Goal: Information Seeking & Learning: Check status

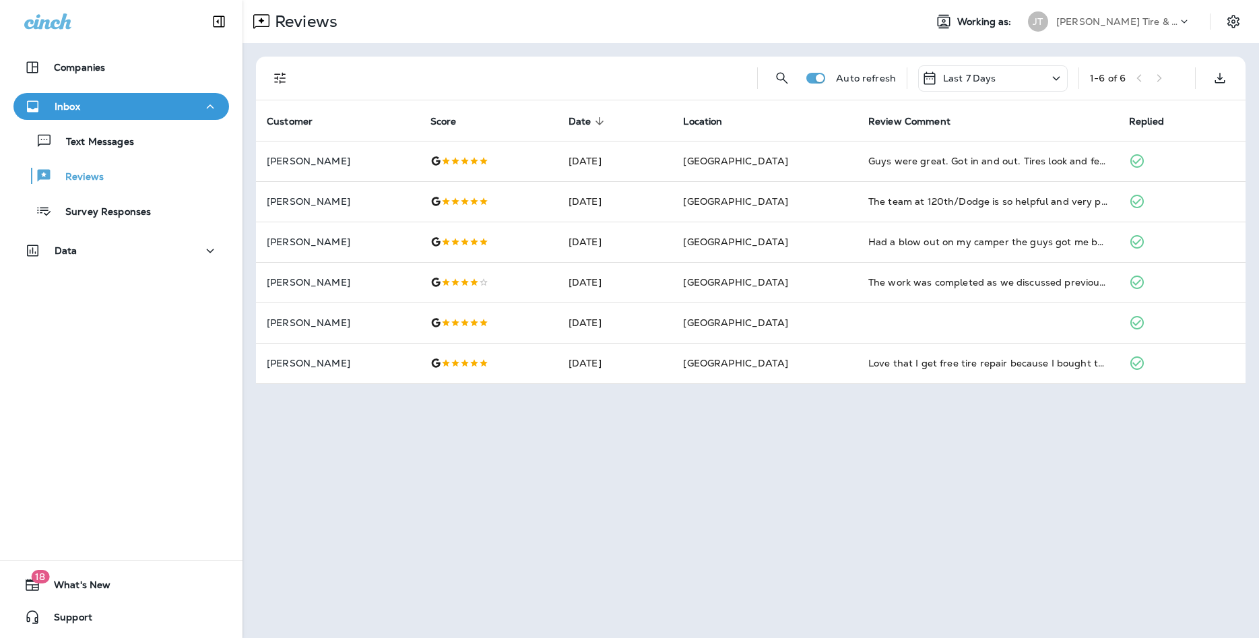
click at [758, 131] on th "Location" at bounding box center [764, 120] width 185 height 40
click at [89, 180] on p "Reviews" at bounding box center [78, 177] width 52 height 13
click at [84, 181] on p "Reviews" at bounding box center [78, 177] width 52 height 13
click at [93, 178] on p "Reviews" at bounding box center [78, 177] width 52 height 13
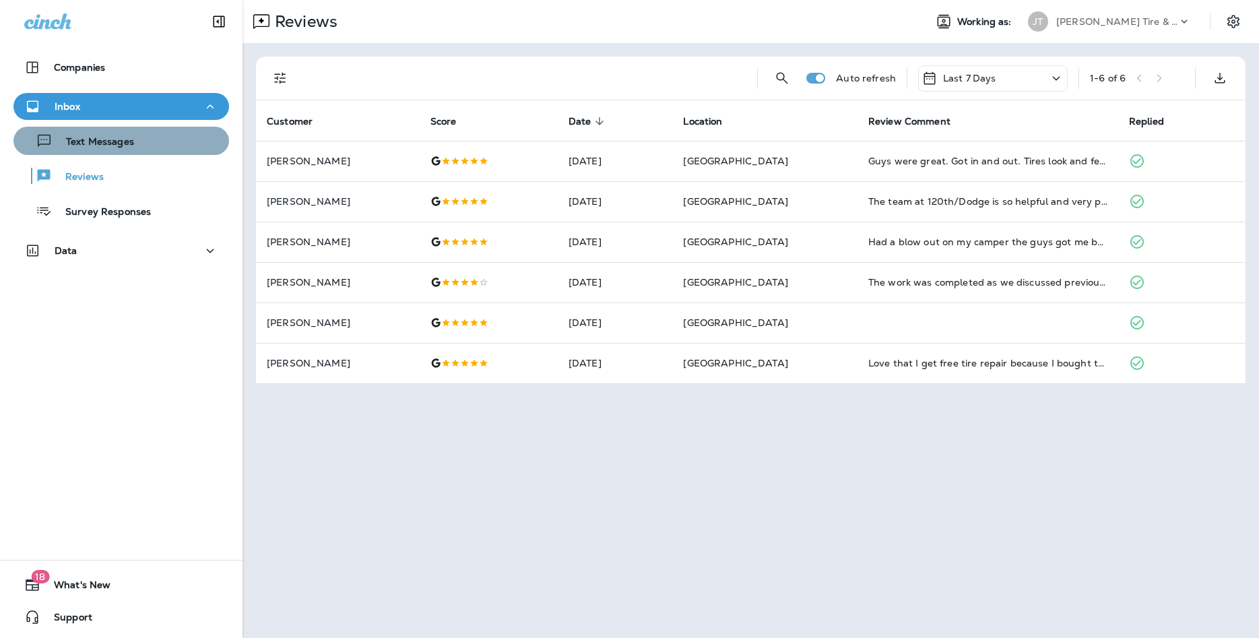
click at [84, 143] on p "Text Messages" at bounding box center [93, 142] width 81 height 13
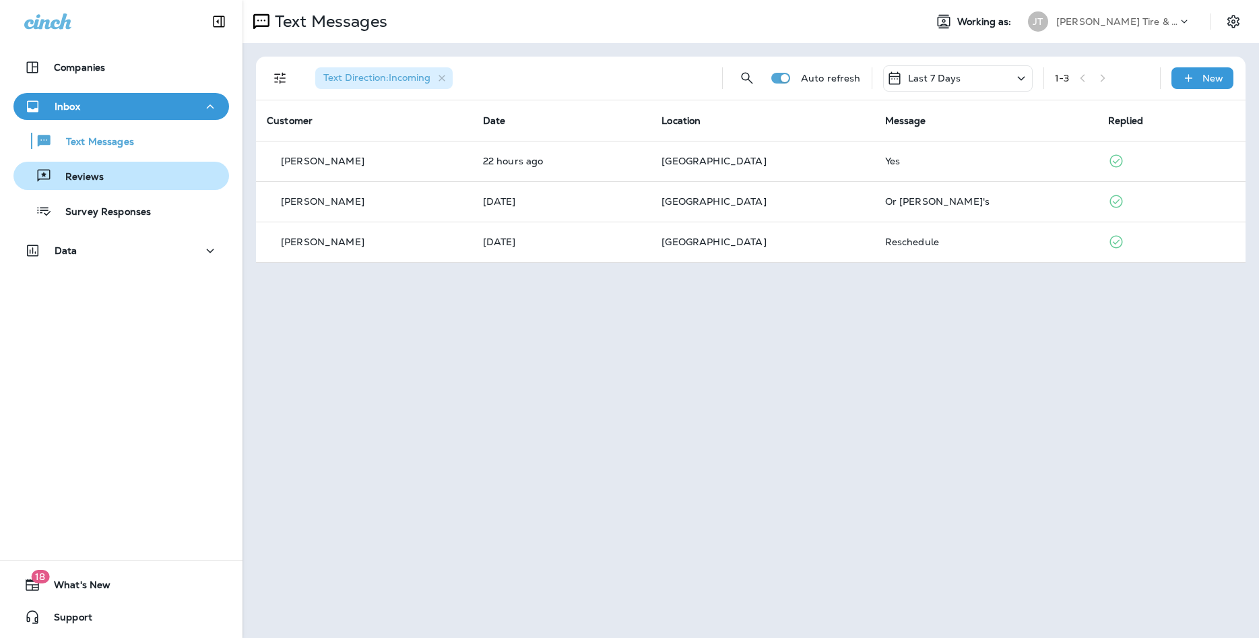
click at [88, 187] on button "Reviews" at bounding box center [120, 176] width 215 height 28
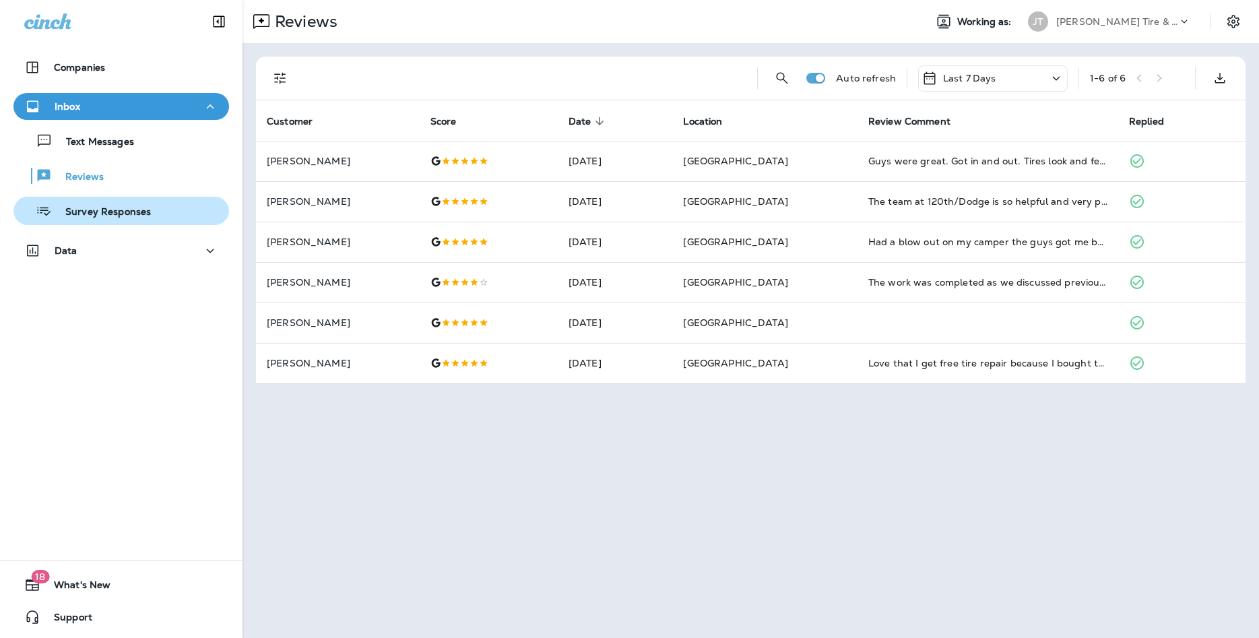
click at [133, 217] on p "Survey Responses" at bounding box center [101, 212] width 99 height 13
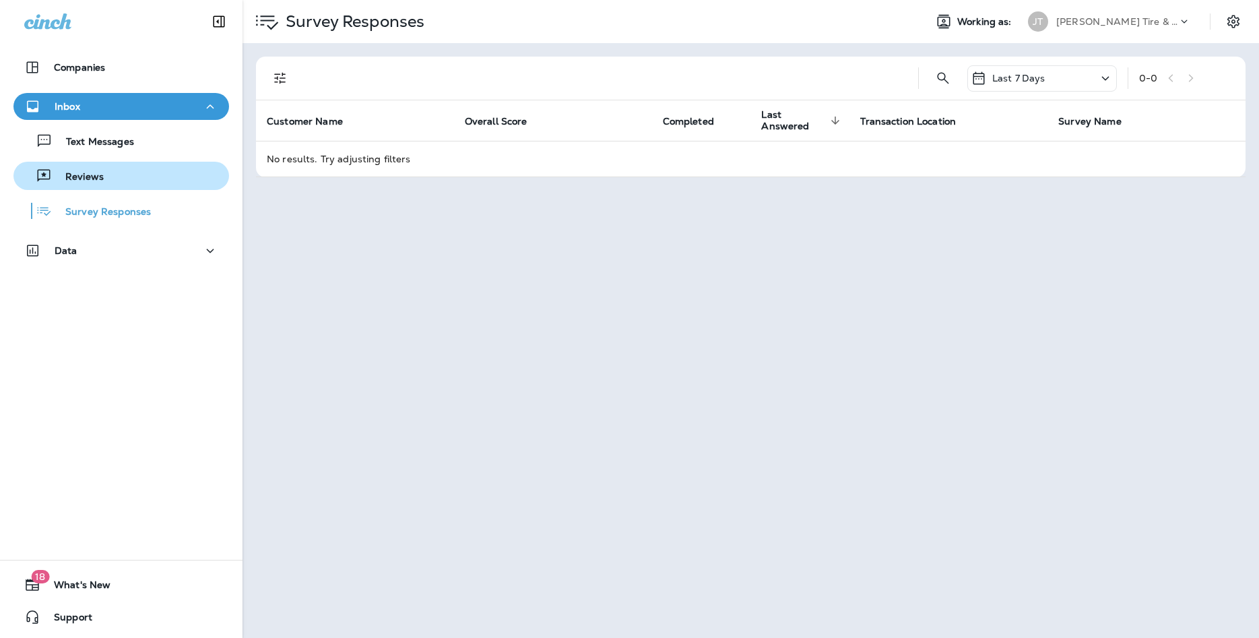
click at [123, 174] on div "Reviews" at bounding box center [121, 176] width 205 height 20
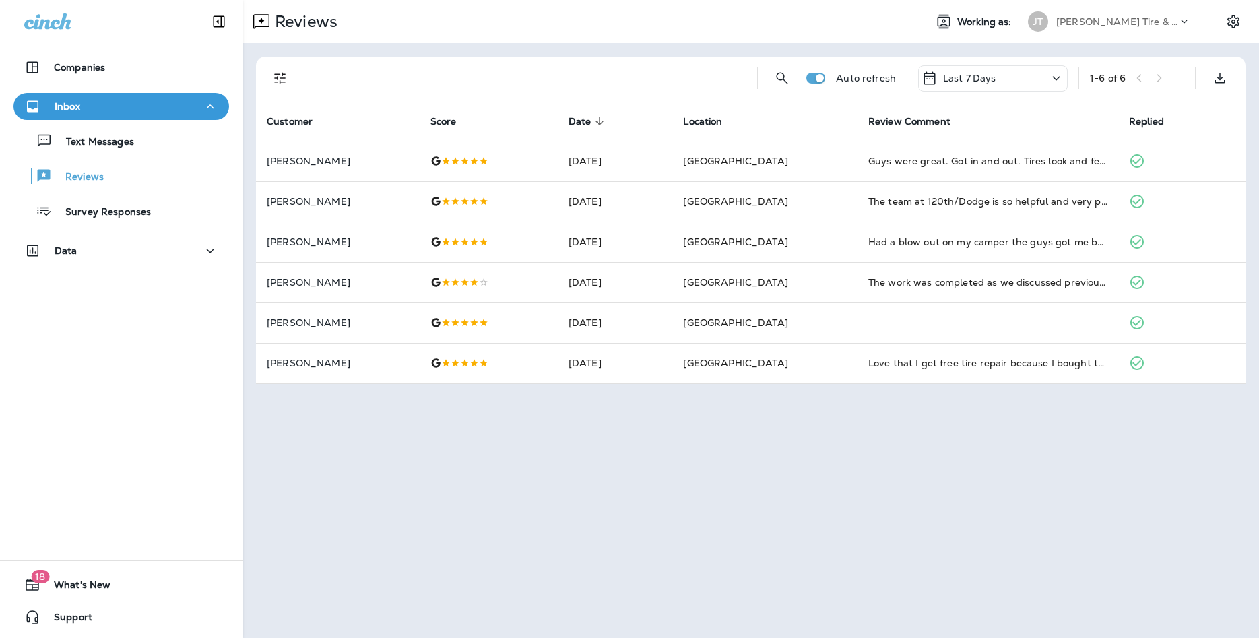
click at [1014, 75] on div "Last 7 Days" at bounding box center [992, 78] width 149 height 26
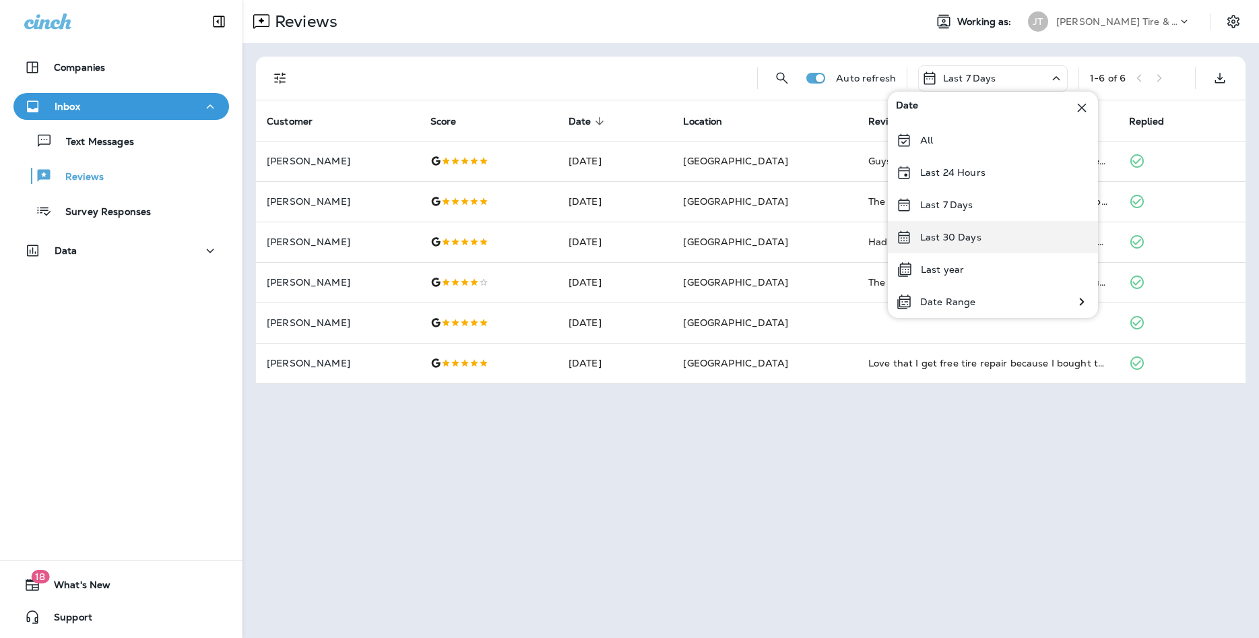
click at [961, 238] on p "Last 30 Days" at bounding box center [950, 237] width 61 height 11
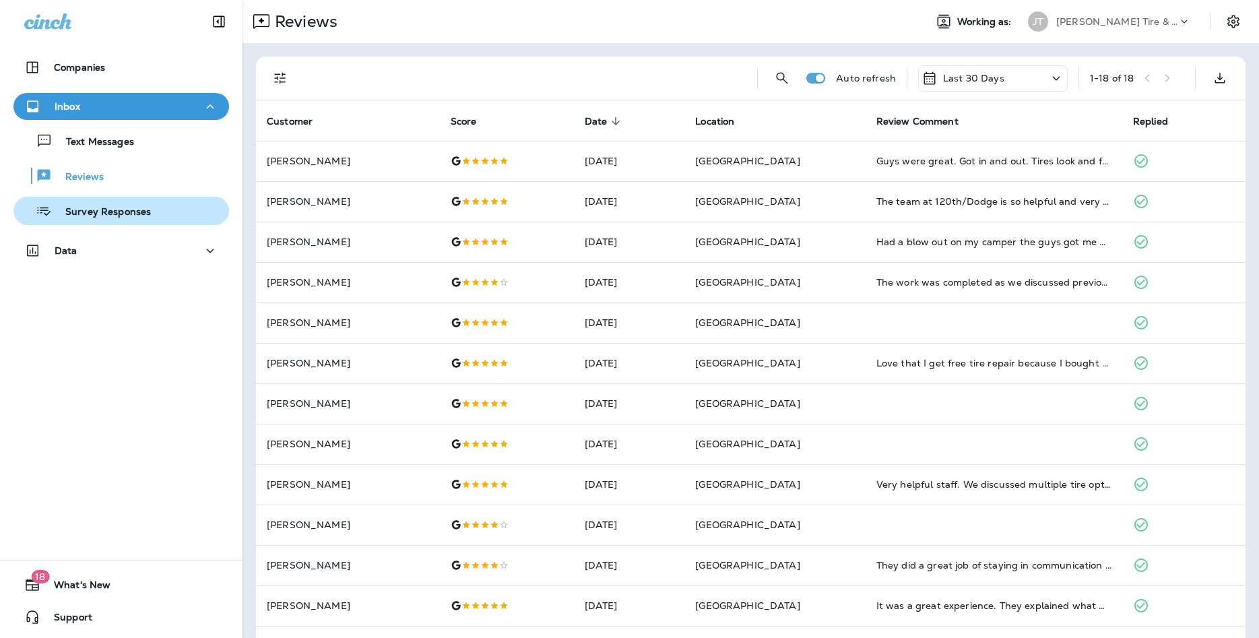
click at [119, 210] on p "Survey Responses" at bounding box center [101, 212] width 99 height 13
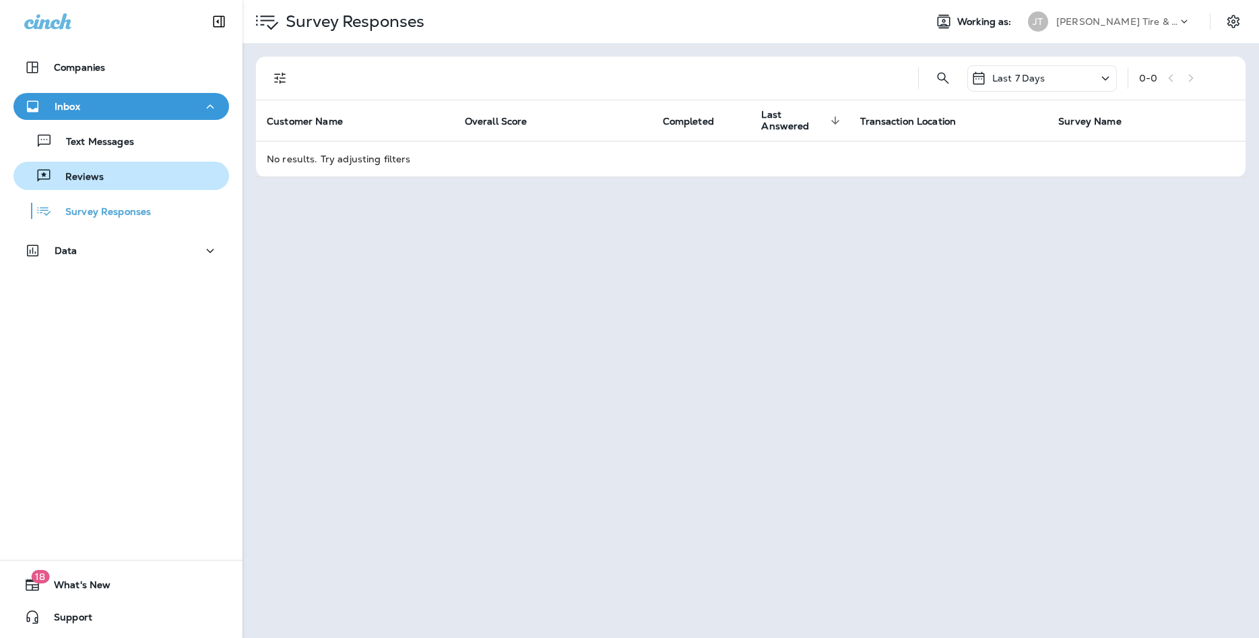
click at [131, 180] on div "Reviews" at bounding box center [121, 176] width 205 height 20
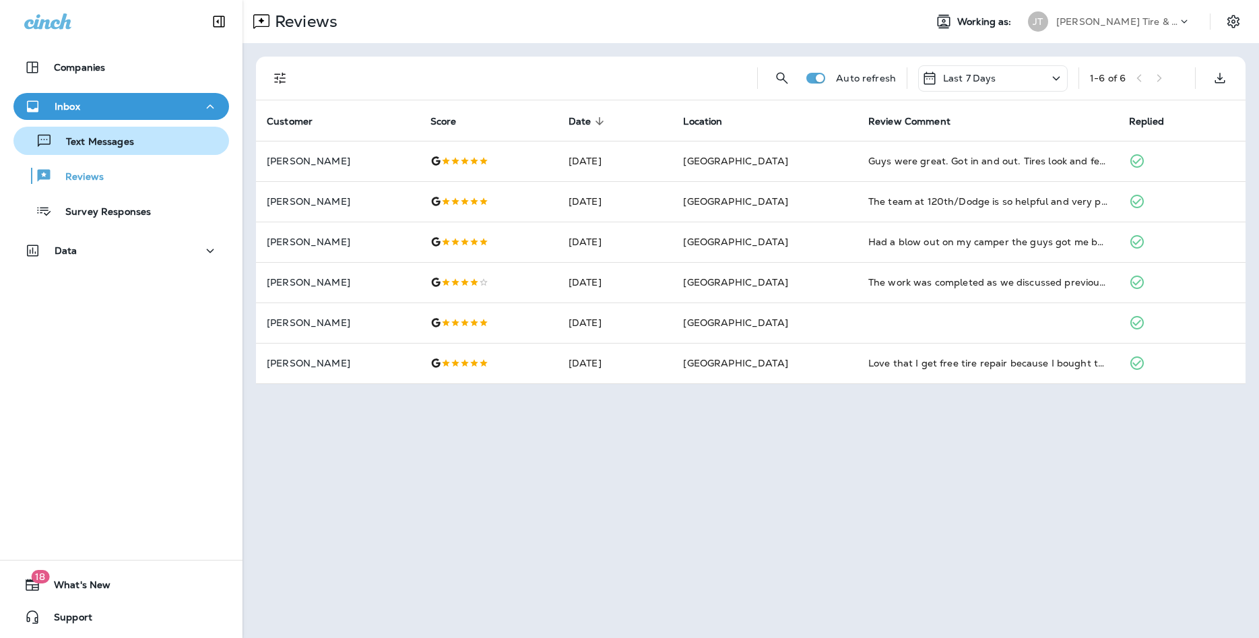
click at [154, 133] on div "Text Messages" at bounding box center [121, 141] width 205 height 20
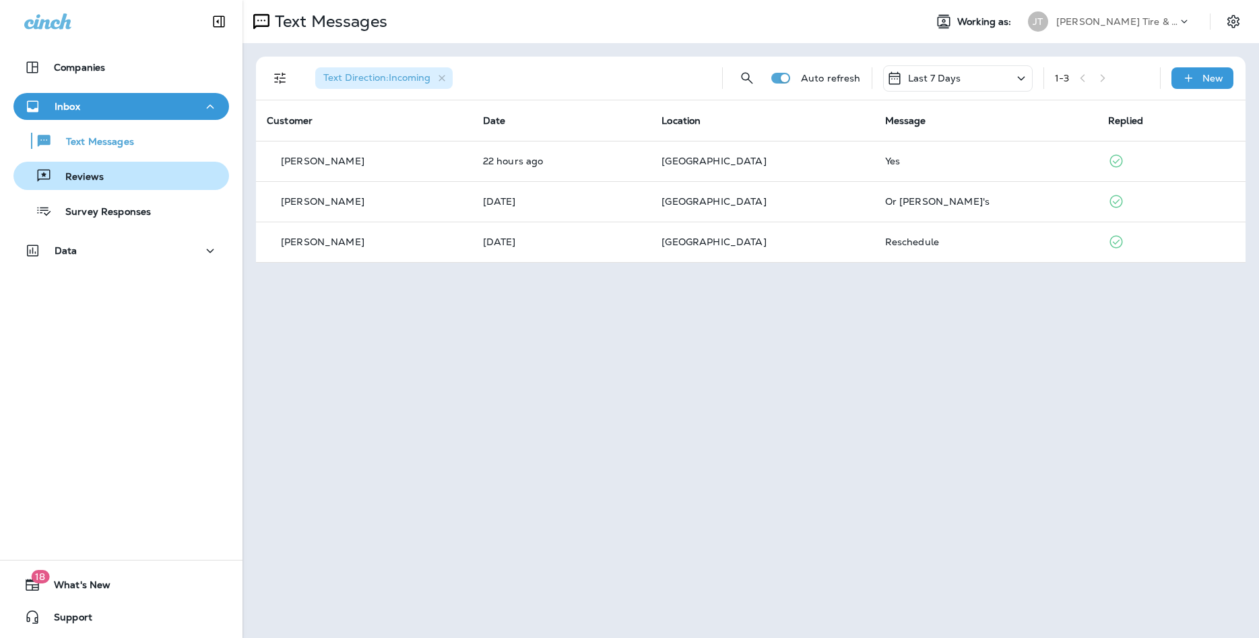
click at [121, 189] on button "Reviews" at bounding box center [120, 176] width 215 height 28
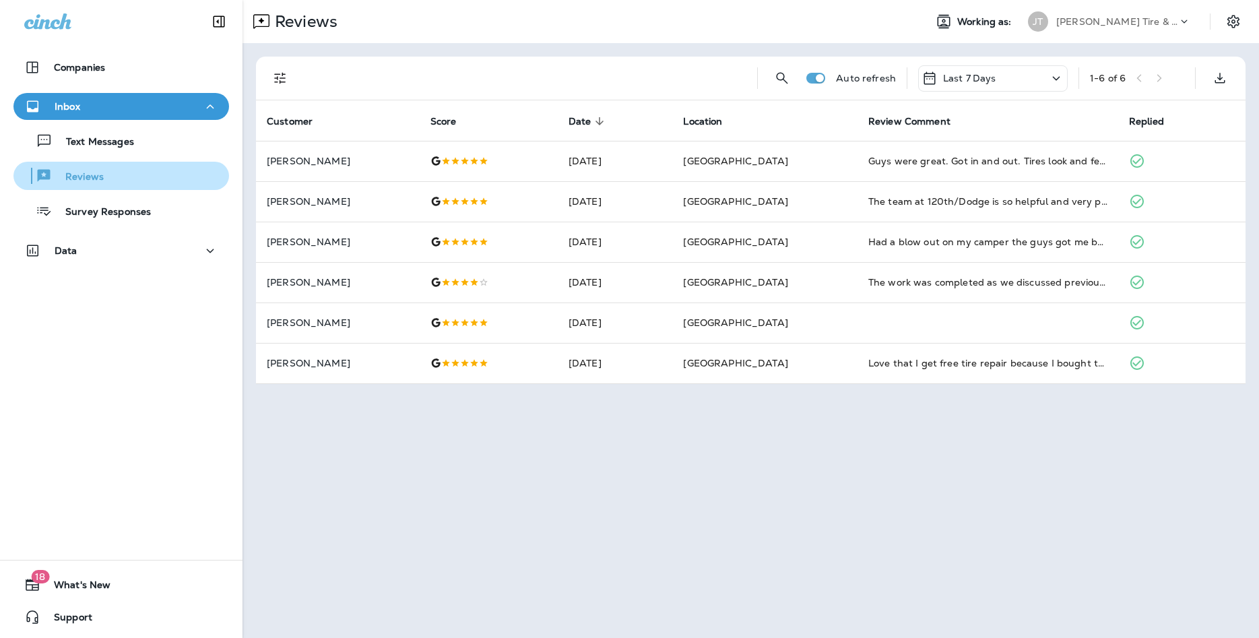
click at [98, 179] on p "Reviews" at bounding box center [78, 177] width 52 height 13
click at [88, 181] on p "Reviews" at bounding box center [78, 177] width 52 height 13
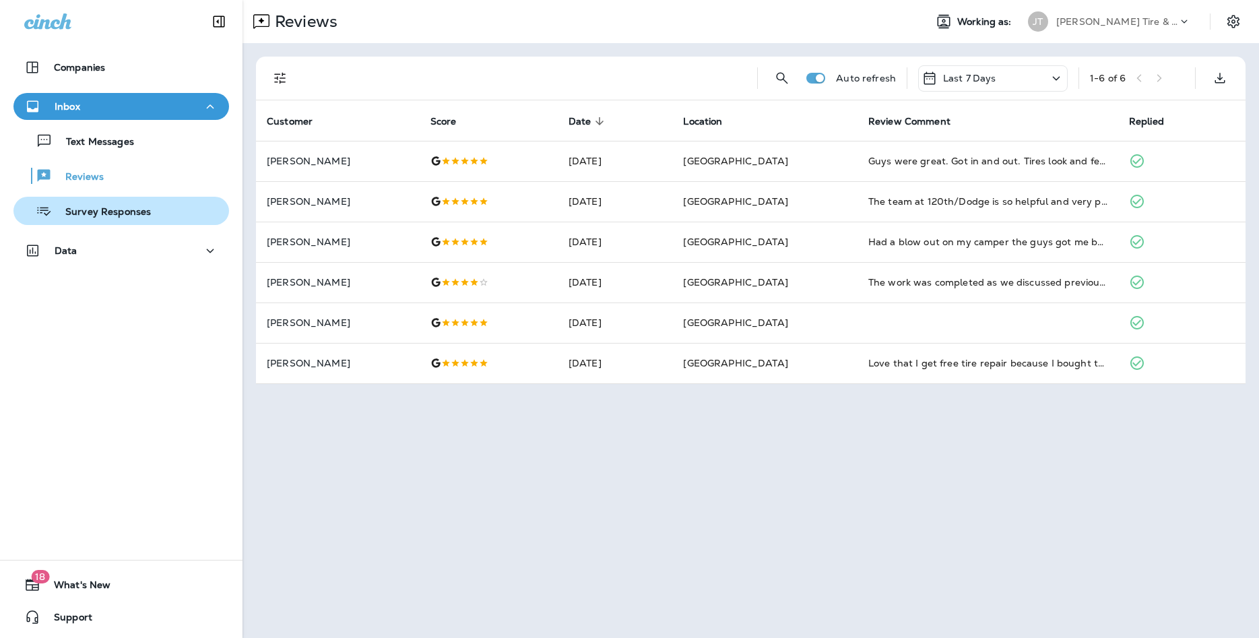
click at [92, 220] on div "Survey Responses" at bounding box center [85, 211] width 132 height 20
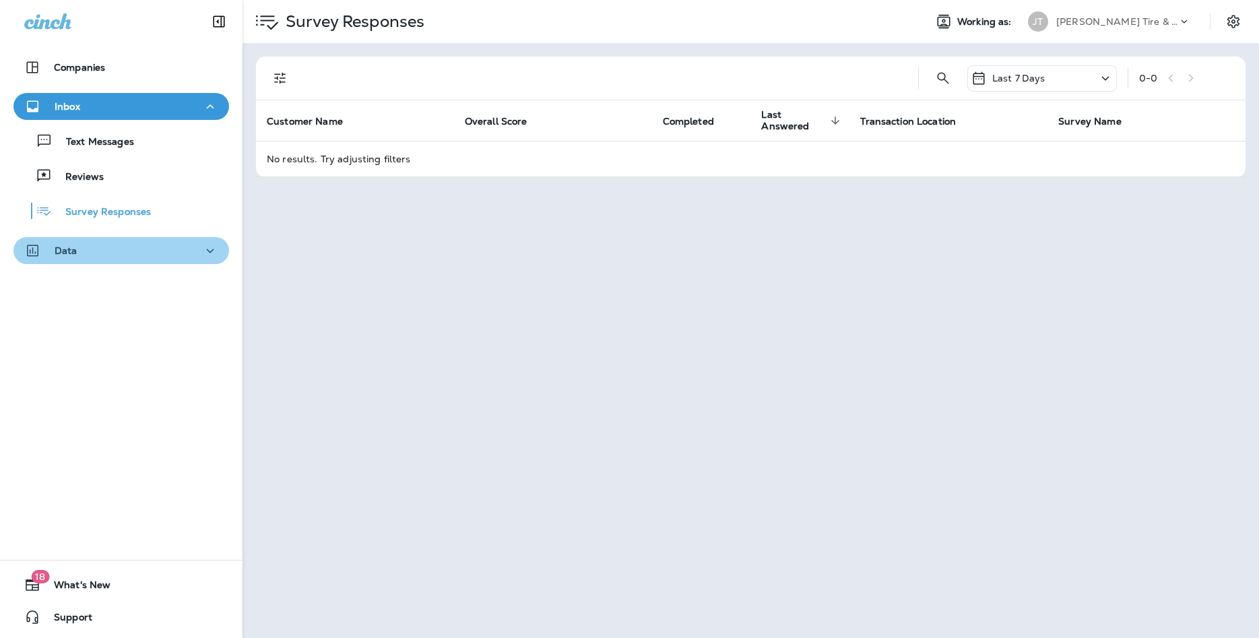
click at [63, 255] on p "Data" at bounding box center [66, 250] width 23 height 11
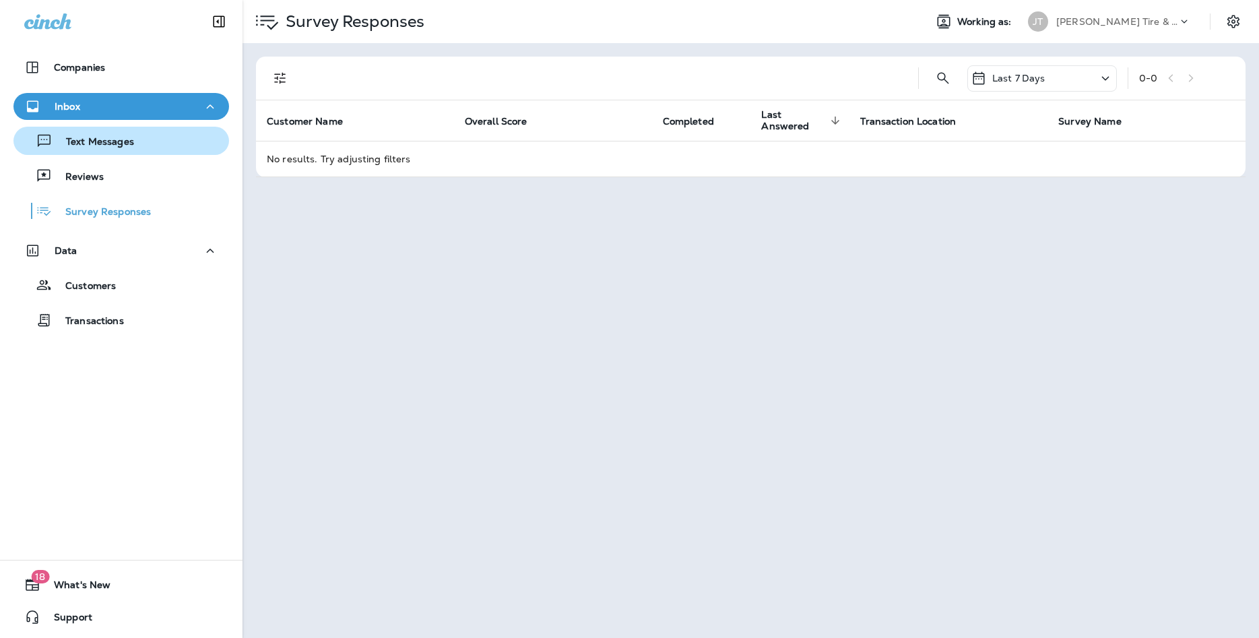
click at [94, 147] on p "Text Messages" at bounding box center [93, 142] width 81 height 13
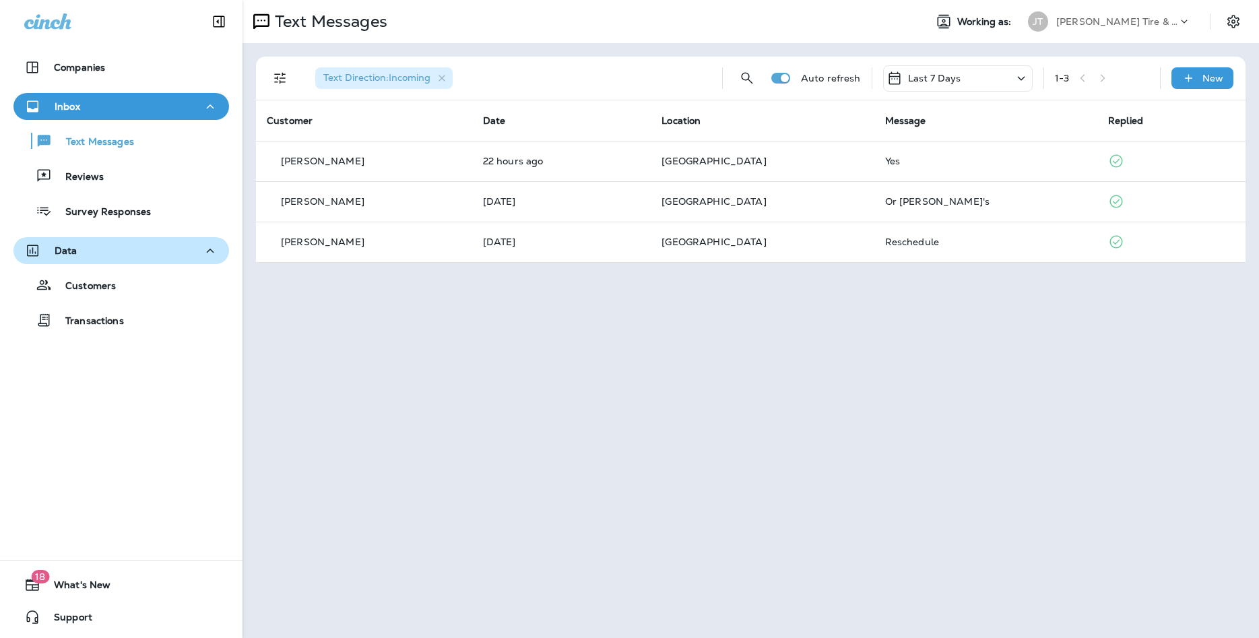
click at [110, 255] on div "Data" at bounding box center [121, 250] width 194 height 17
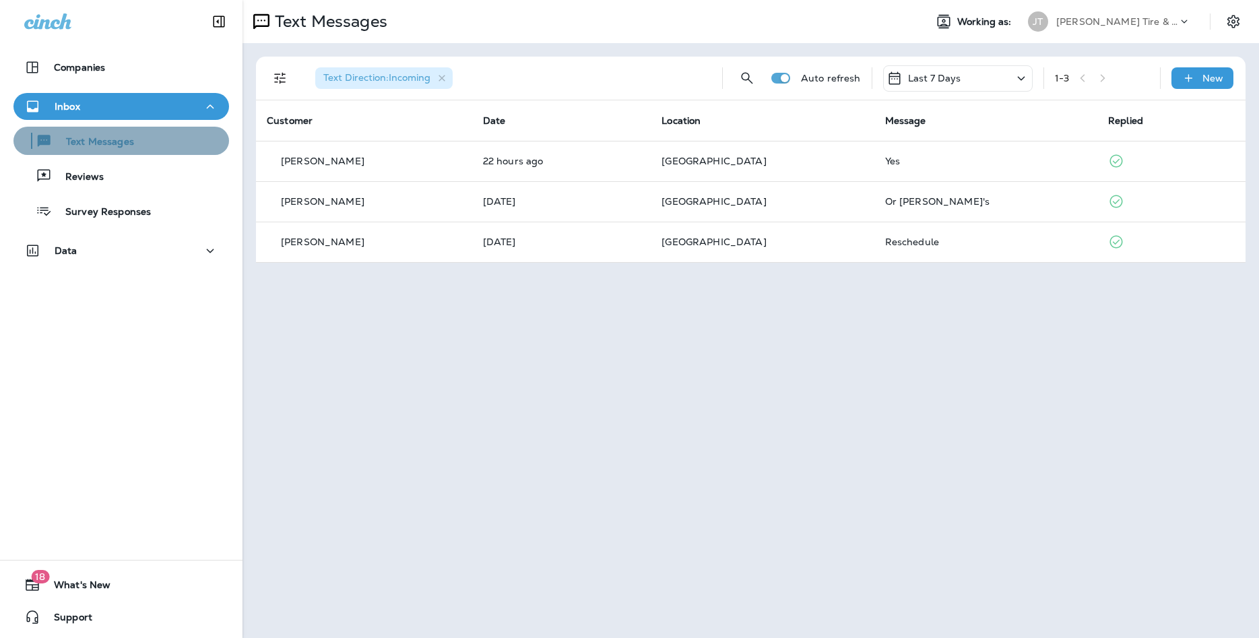
click at [110, 140] on p "Text Messages" at bounding box center [93, 142] width 81 height 13
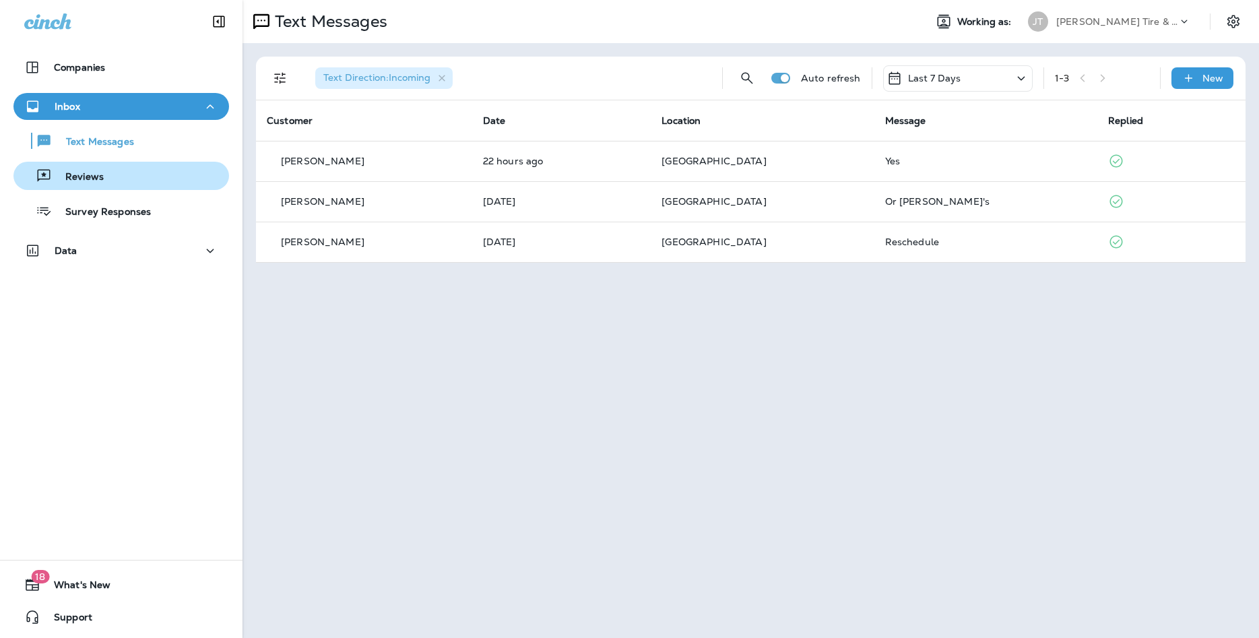
click at [92, 179] on p "Reviews" at bounding box center [78, 177] width 52 height 13
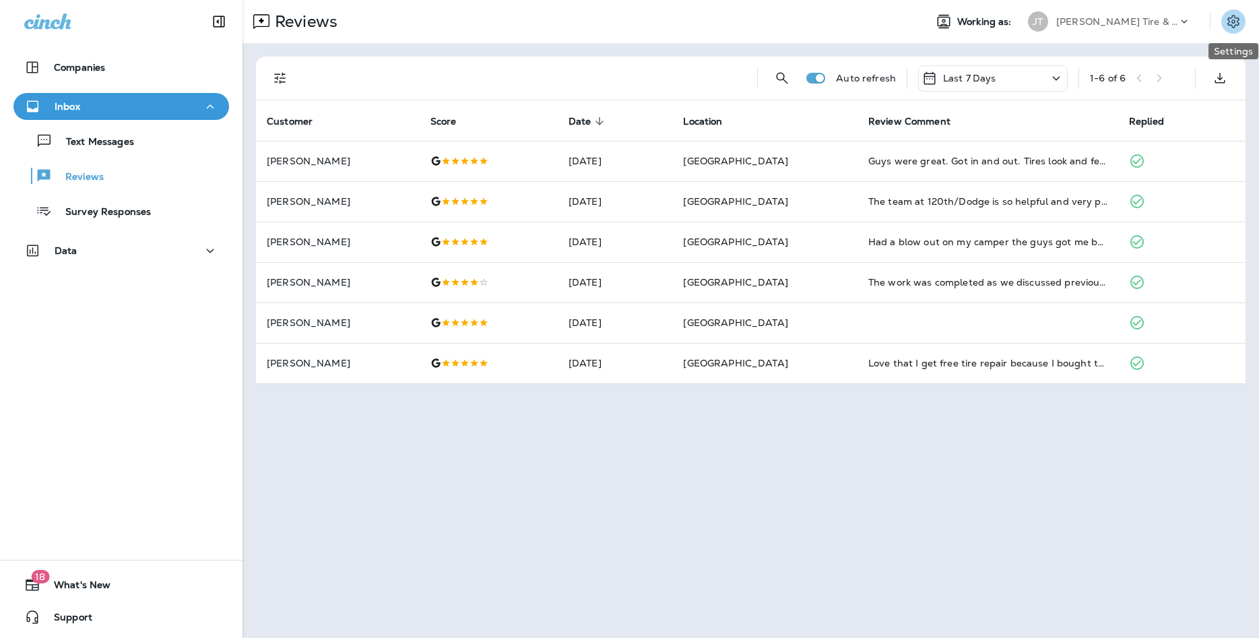
click at [1235, 16] on icon "Settings" at bounding box center [1233, 21] width 16 height 16
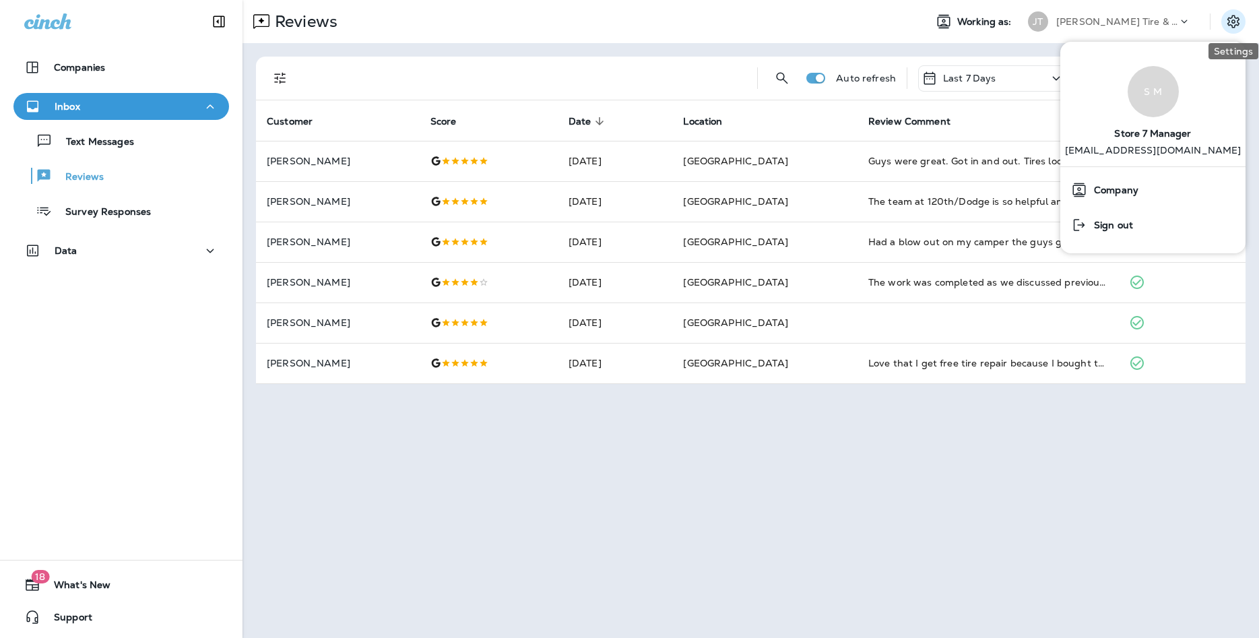
click at [1232, 16] on icon "Settings" at bounding box center [1233, 21] width 12 height 13
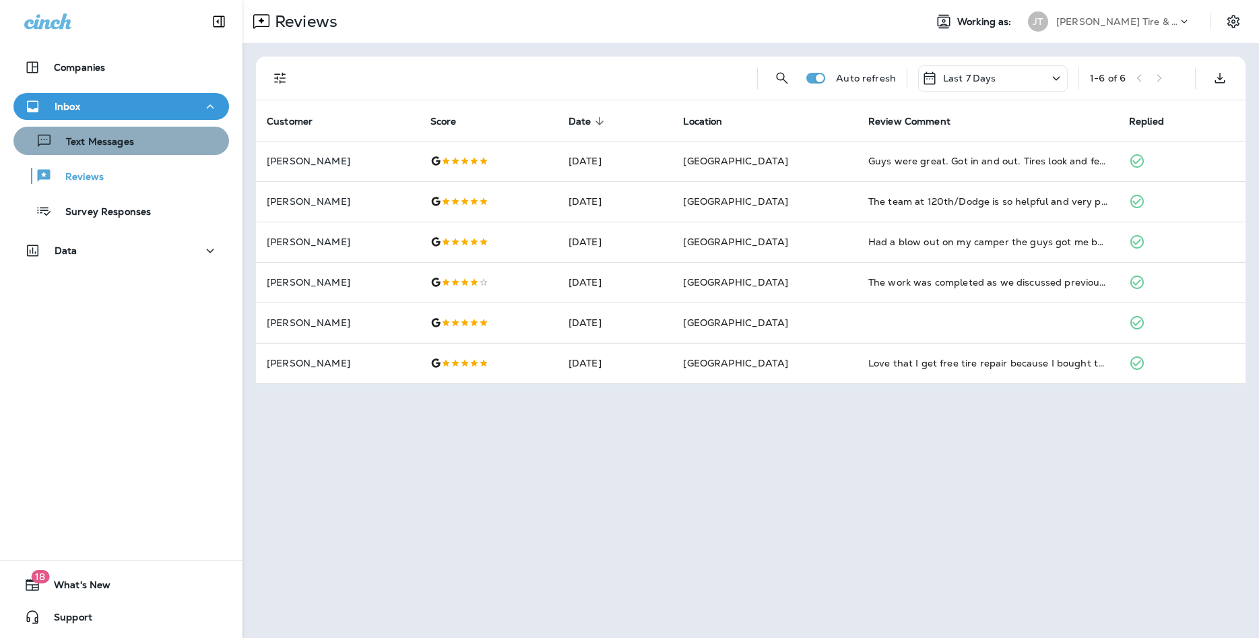
click at [90, 145] on p "Text Messages" at bounding box center [93, 142] width 81 height 13
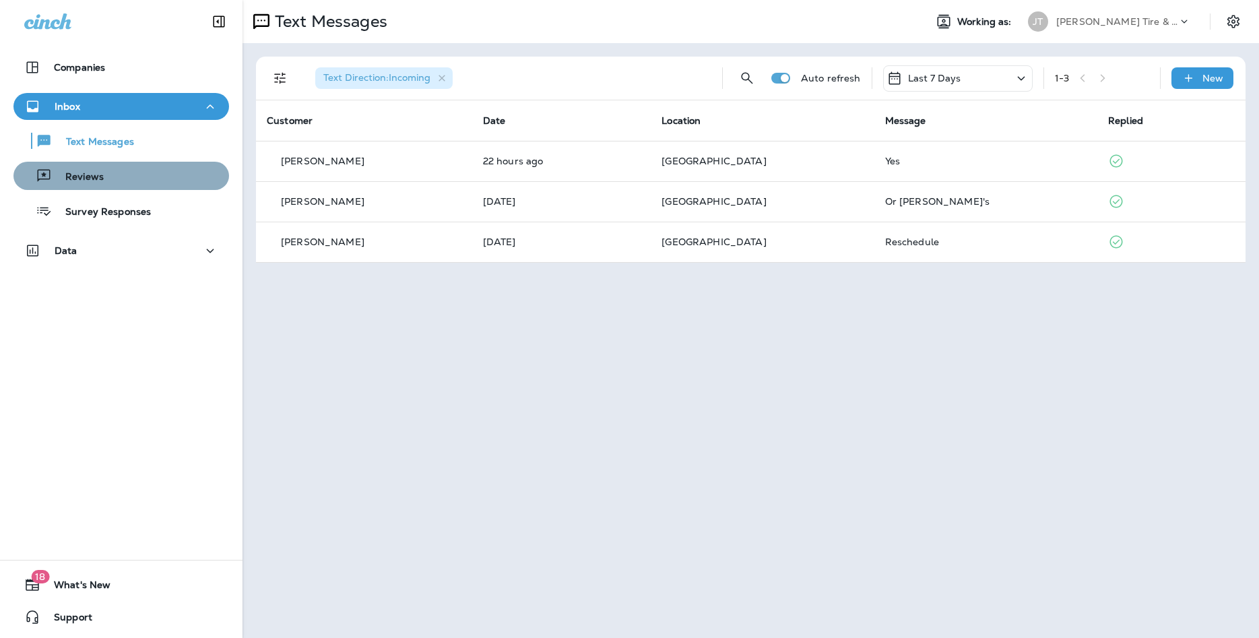
click at [100, 182] on p "Reviews" at bounding box center [78, 177] width 52 height 13
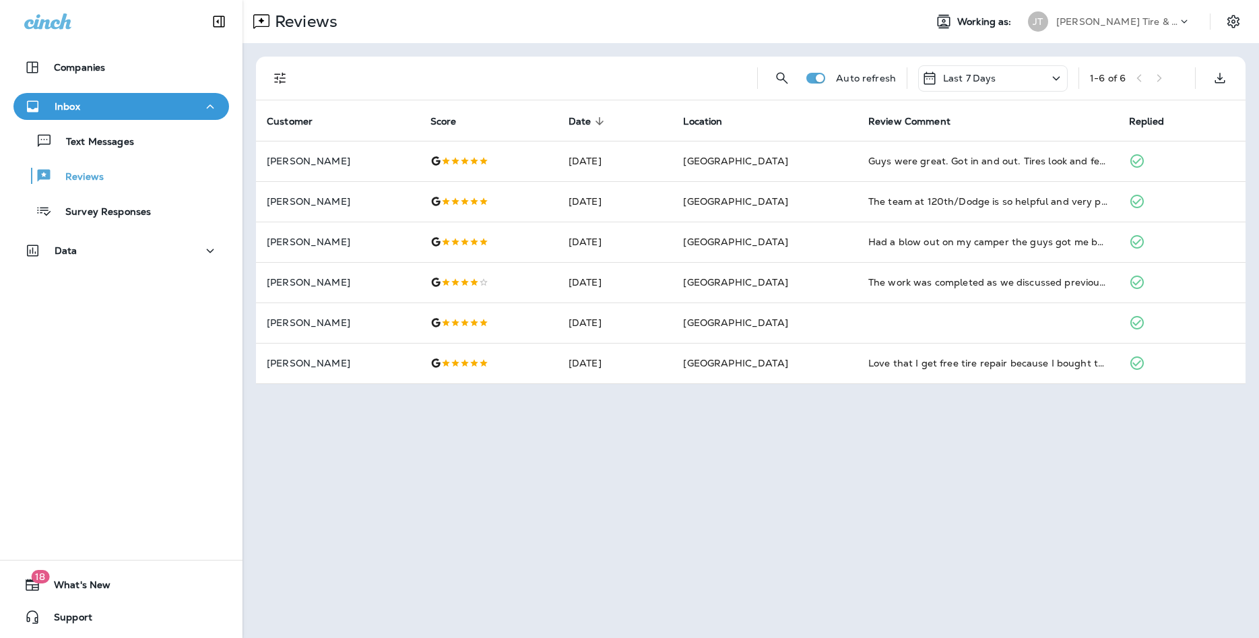
click at [1019, 77] on div "Last 7 Days" at bounding box center [992, 78] width 149 height 26
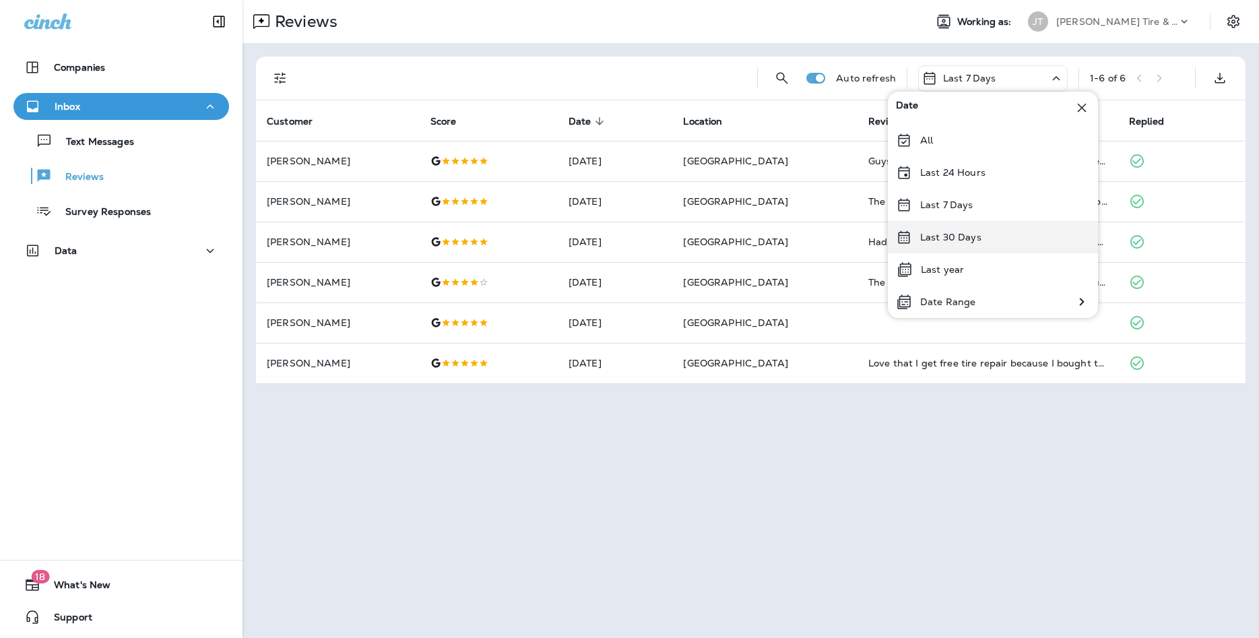
click at [937, 242] on p "Last 30 Days" at bounding box center [950, 237] width 61 height 11
